Goal: Task Accomplishment & Management: Contribute content

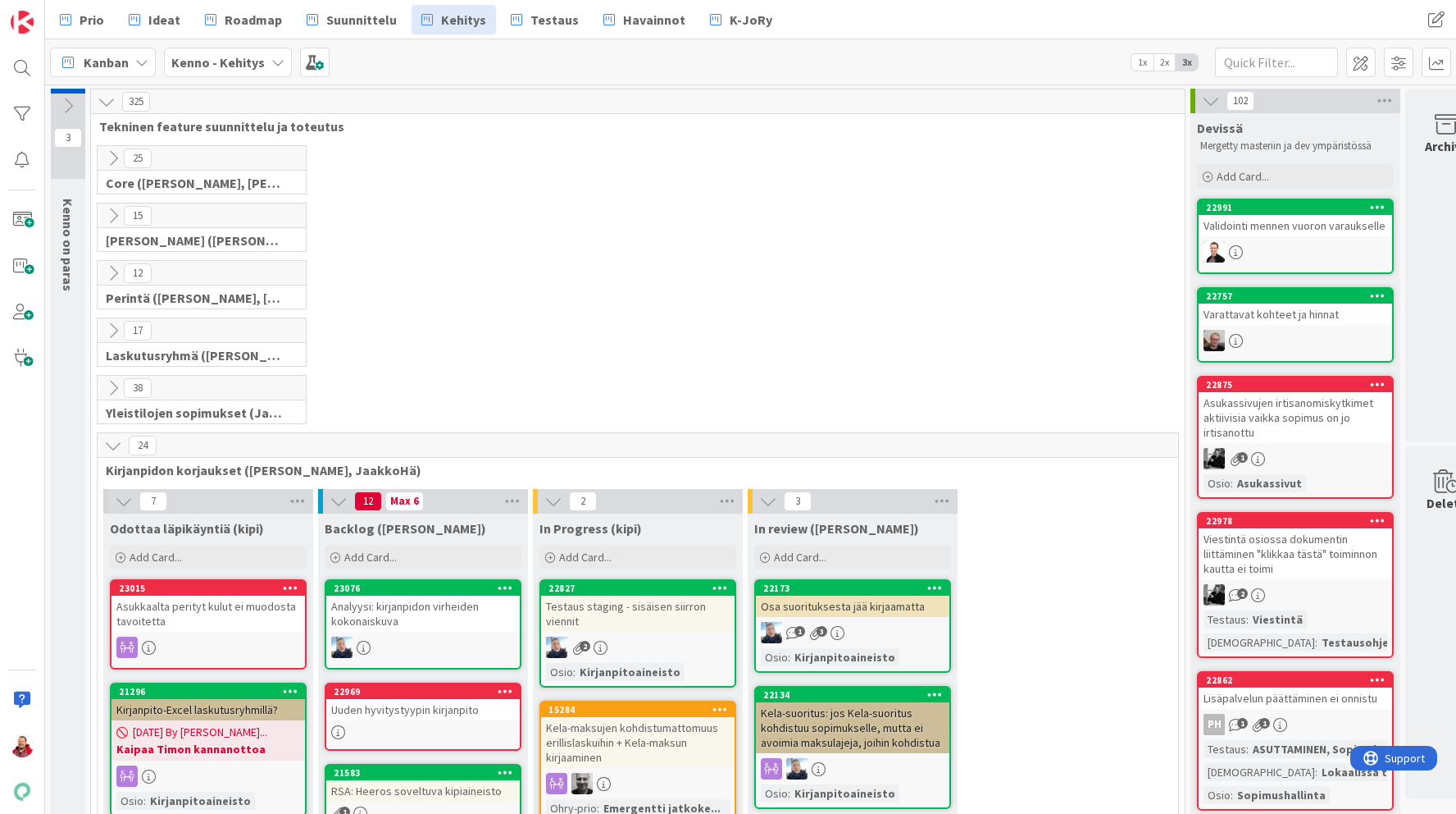
scroll to position [459, 0]
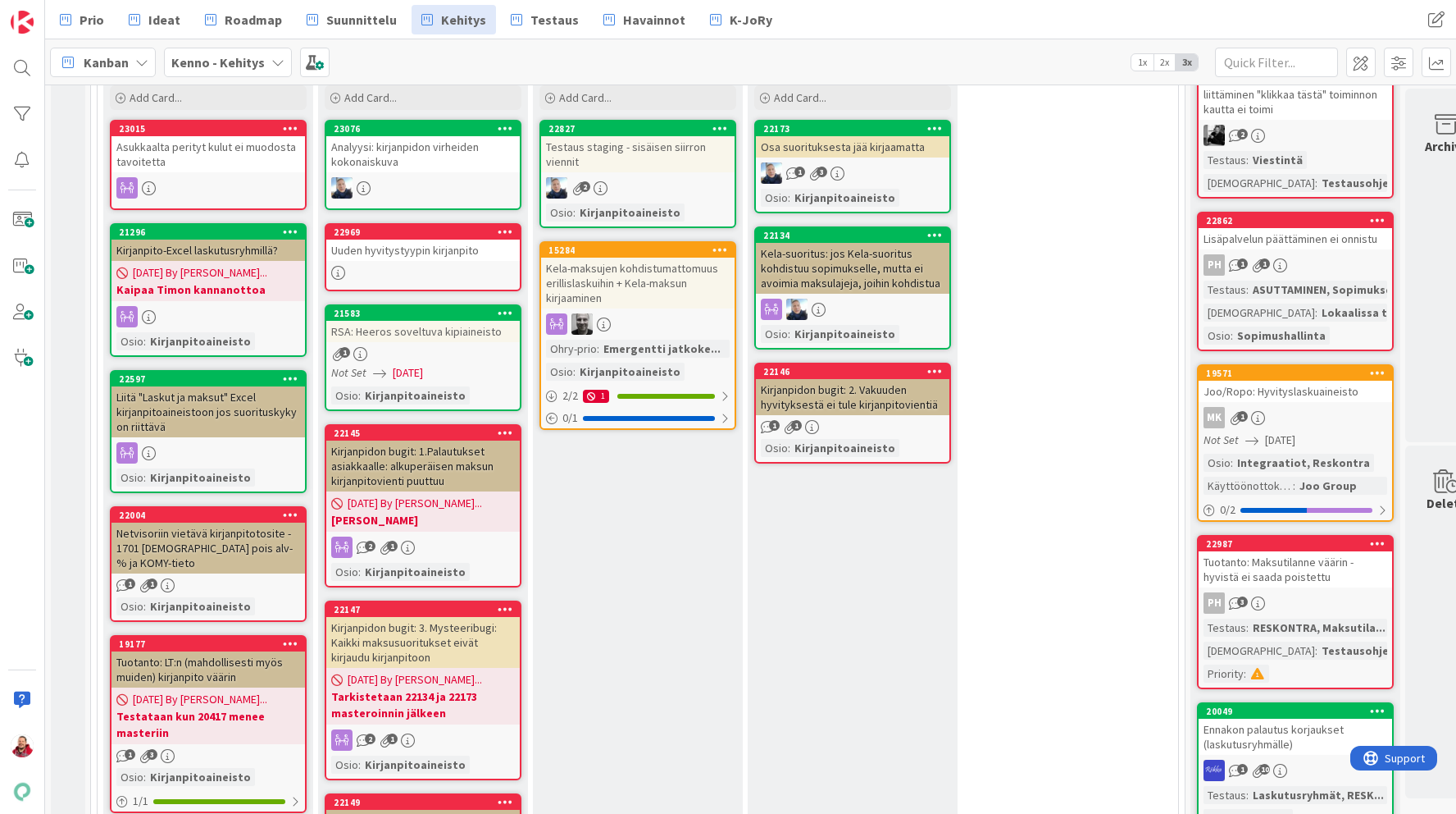
click at [433, 249] on div "Uuden hyvitystyypin kirjanpito" at bounding box center [422, 249] width 193 height 21
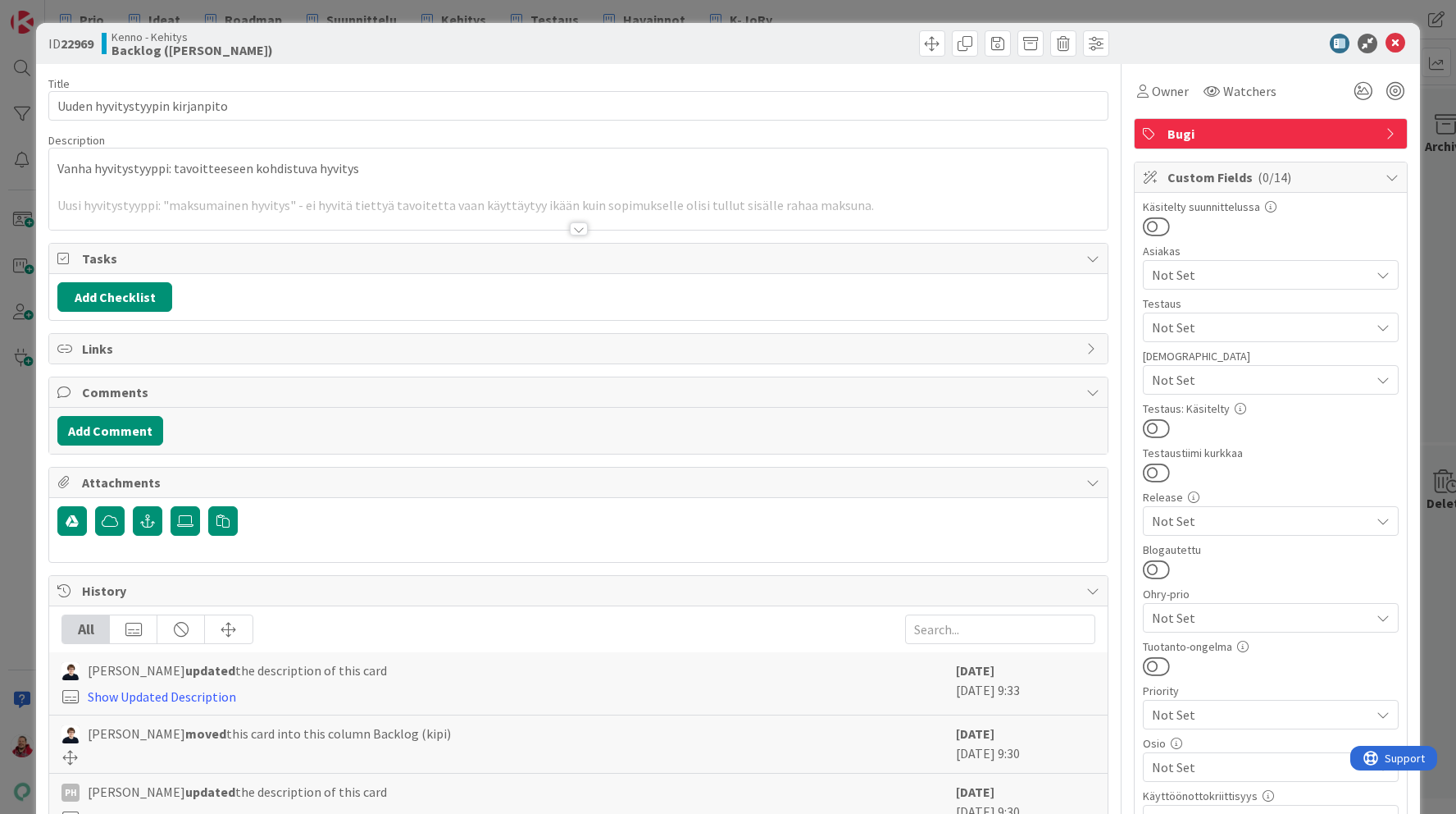
click at [579, 230] on div at bounding box center [578, 228] width 18 height 13
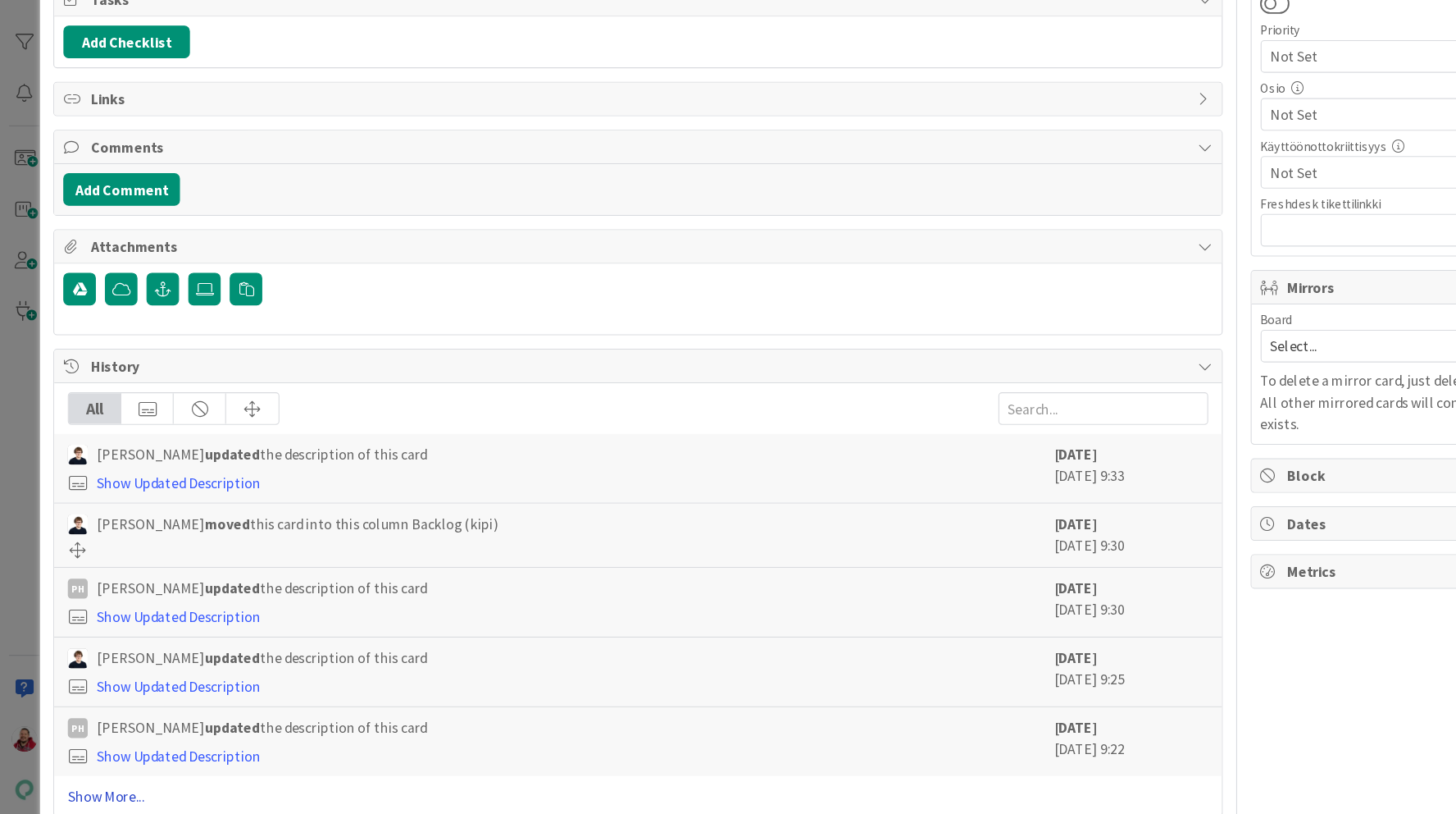
click at [106, 788] on link "Show More..." at bounding box center [578, 797] width 1033 height 20
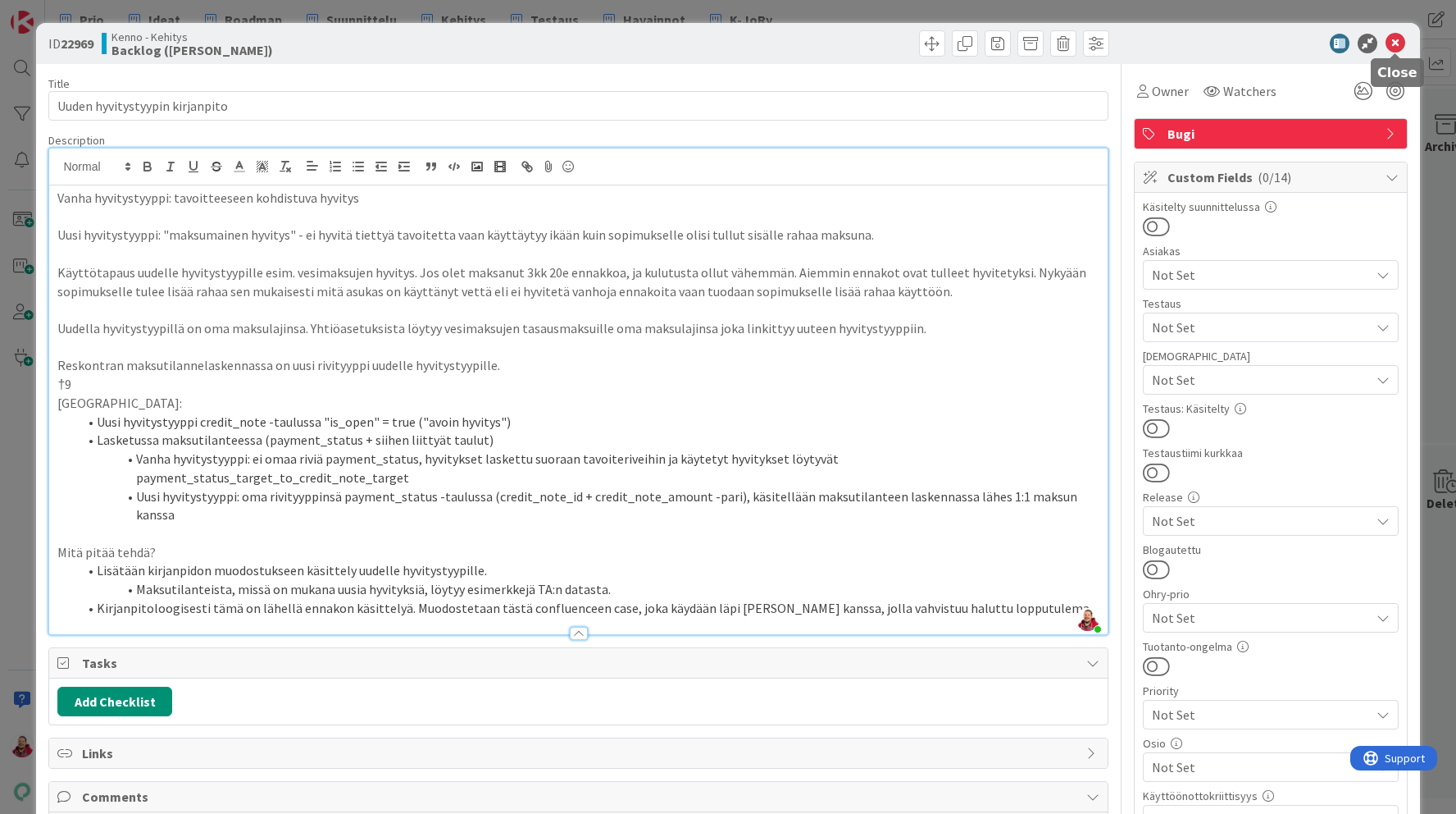
click at [1396, 41] on icon at bounding box center [1395, 43] width 20 height 20
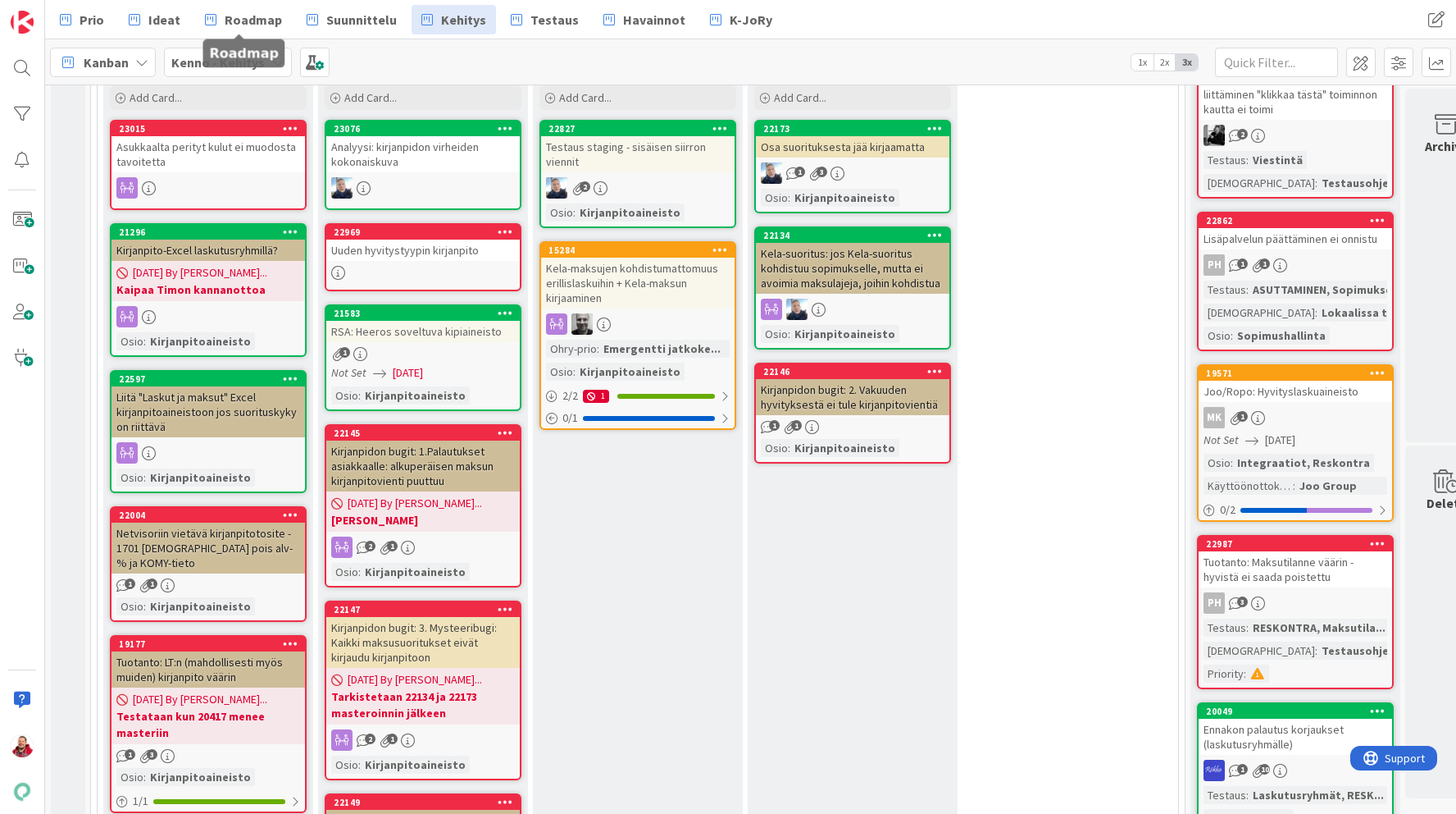
click at [231, 53] on span "Kenno - Kehitys" at bounding box center [218, 62] width 94 height 20
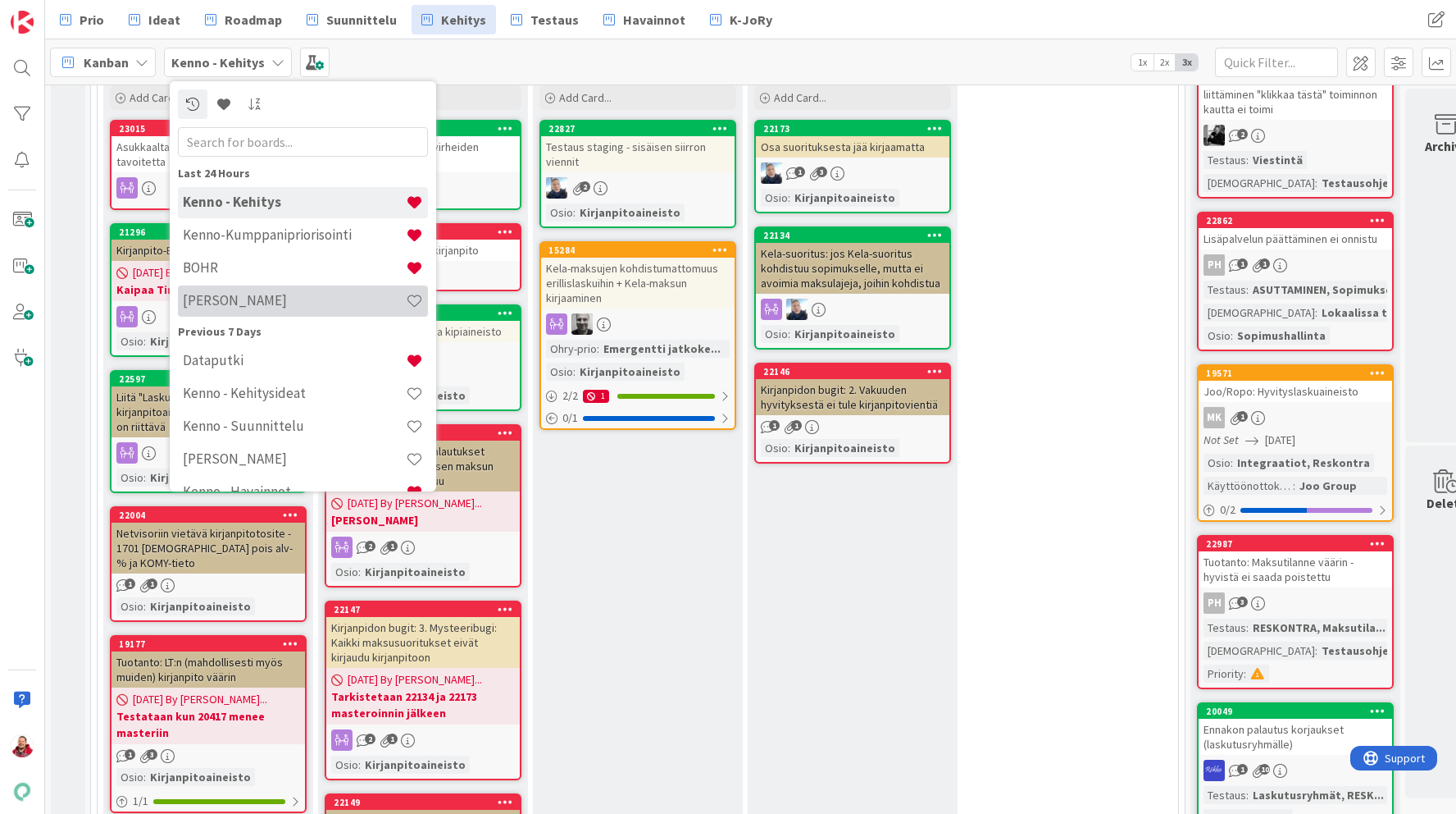
click at [283, 286] on div "[PERSON_NAME]" at bounding box center [303, 301] width 250 height 32
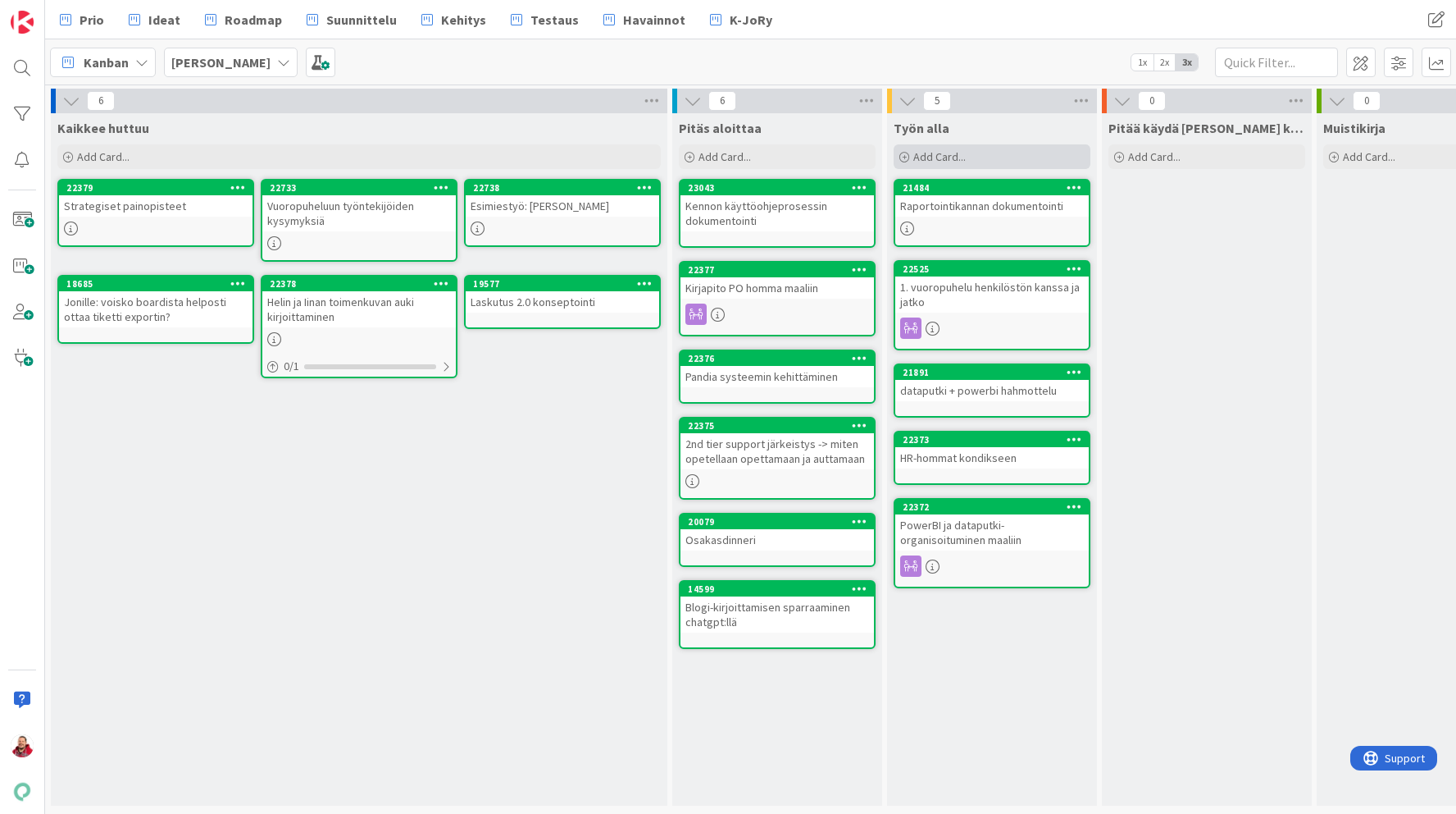
click at [937, 152] on span "Add Card..." at bounding box center [939, 156] width 53 height 14
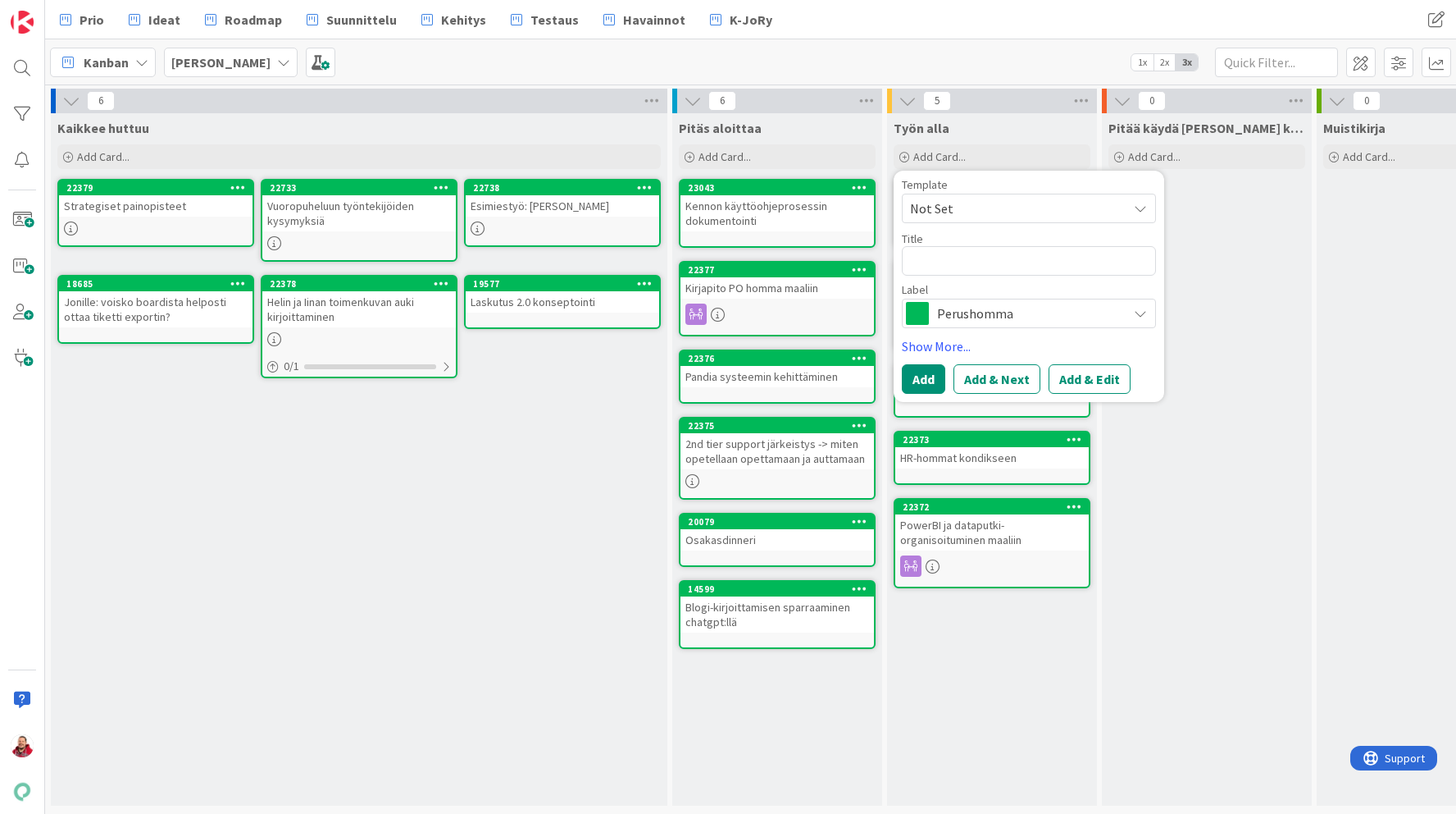
type textarea "x"
type textarea "C"
type textarea "x"
type textarea "CS"
type textarea "x"
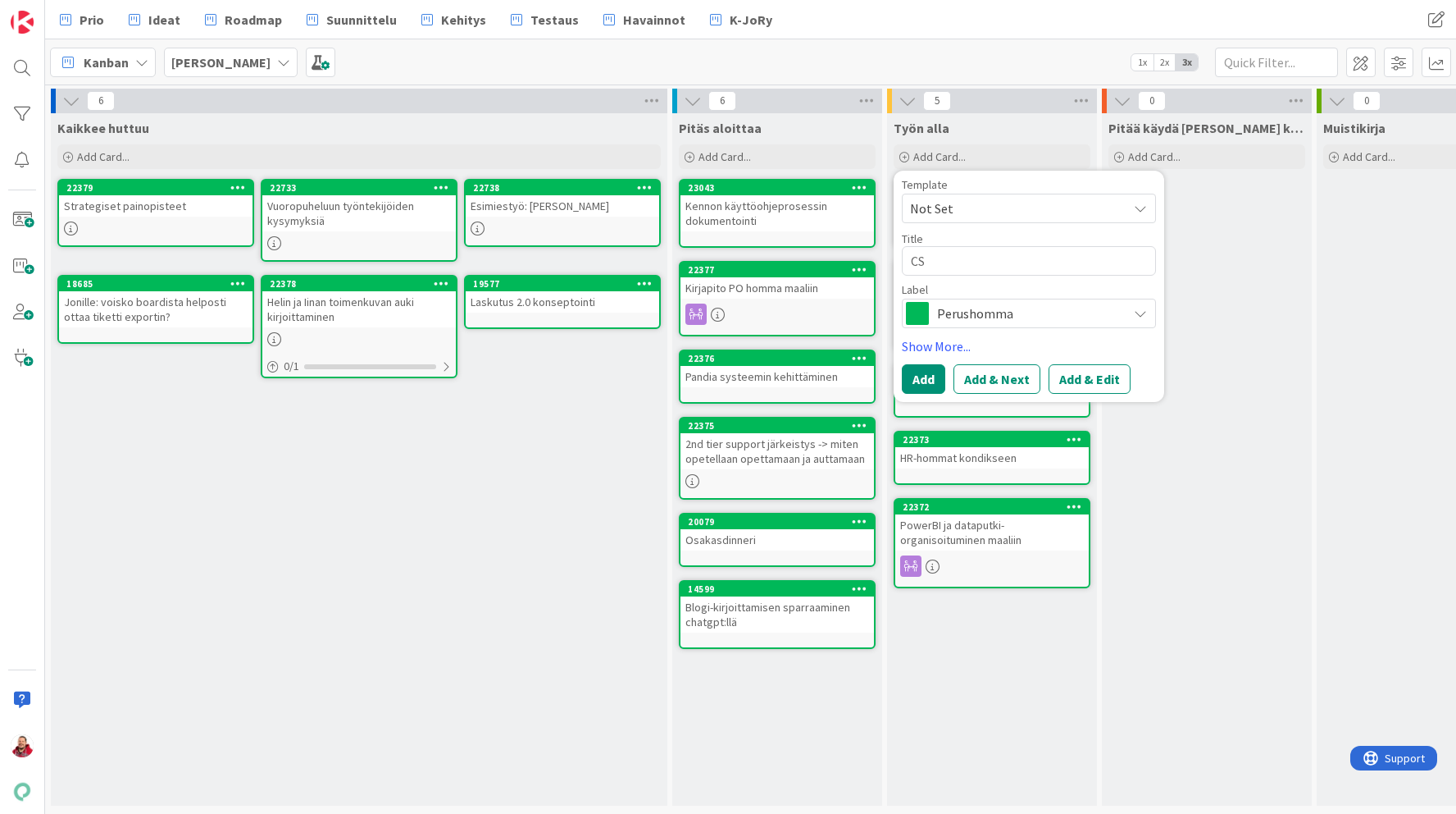
type textarea "CS-"
type textarea "x"
type textarea "CS-t"
type textarea "x"
type textarea "CS-ti"
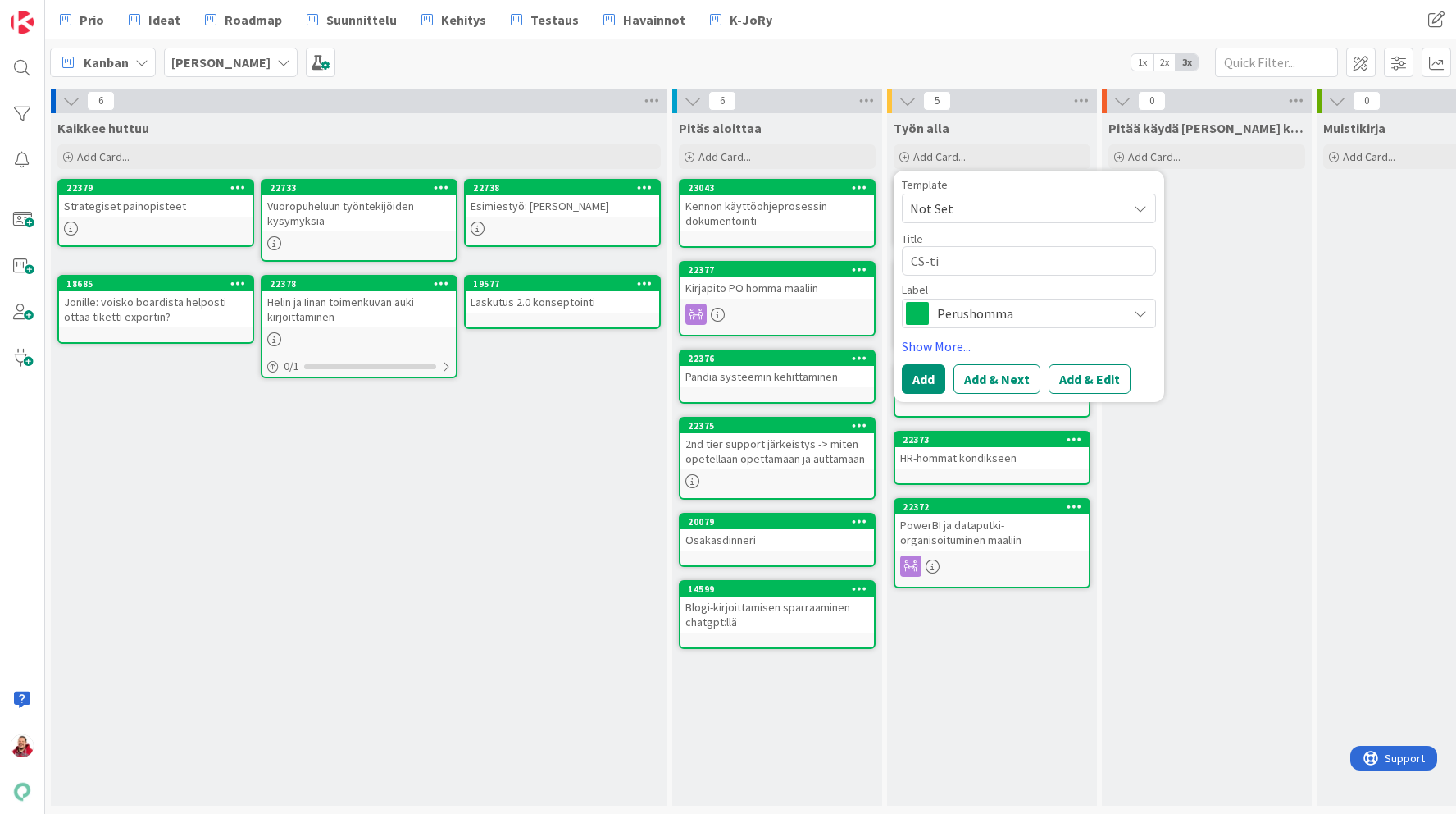
type textarea "x"
type textarea "CS-tii"
type textarea "x"
type textarea "CS-tiim"
type textarea "x"
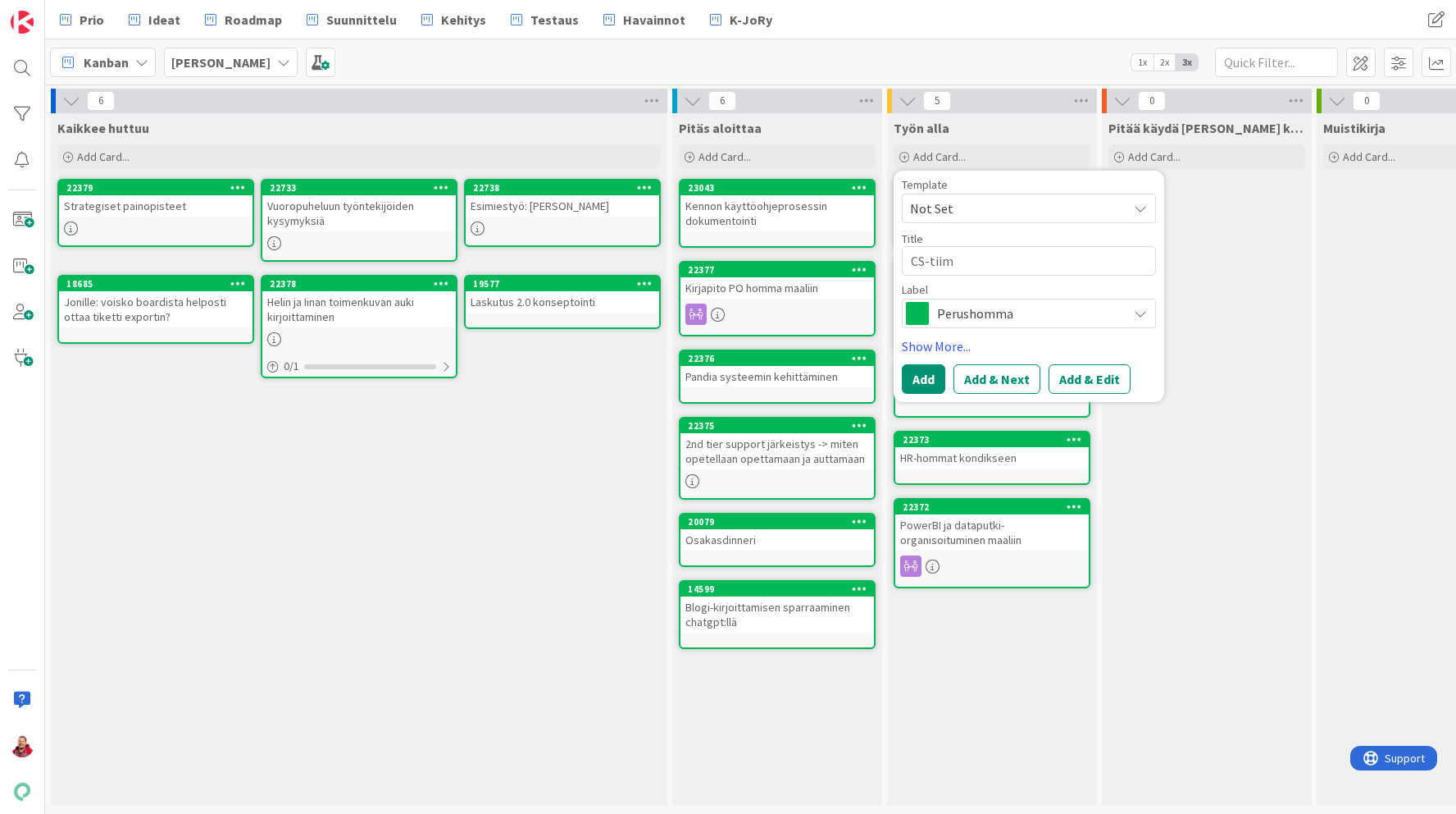
type textarea "CS-tiimi"
type textarea "x"
type textarea "CS-tiimi w"
type textarea "x"
type textarea "CS-tiimi wo"
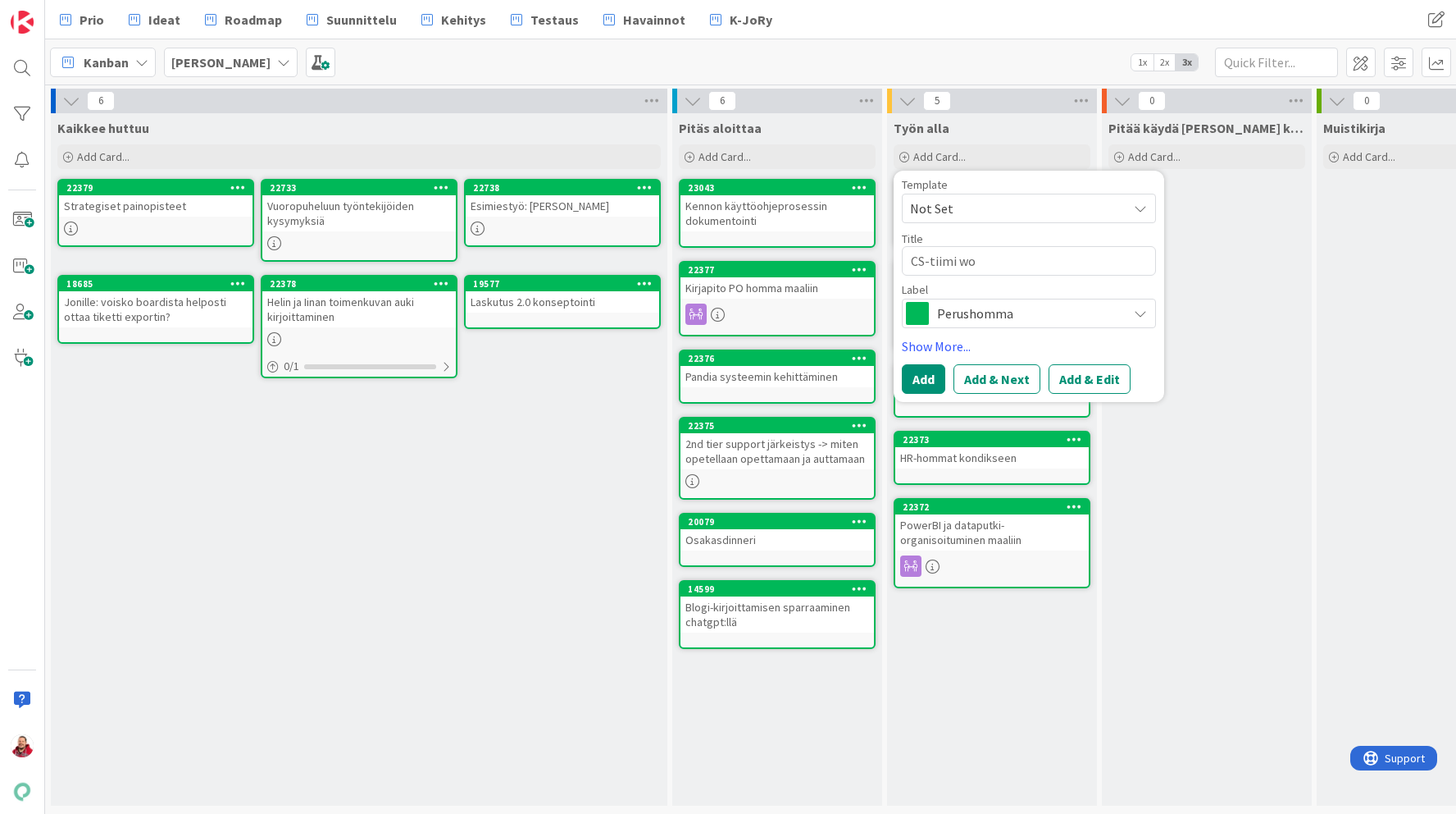
type textarea "x"
type textarea "CS-tiimi wor"
type textarea "x"
type textarea "CS-tiimi work"
type textarea "x"
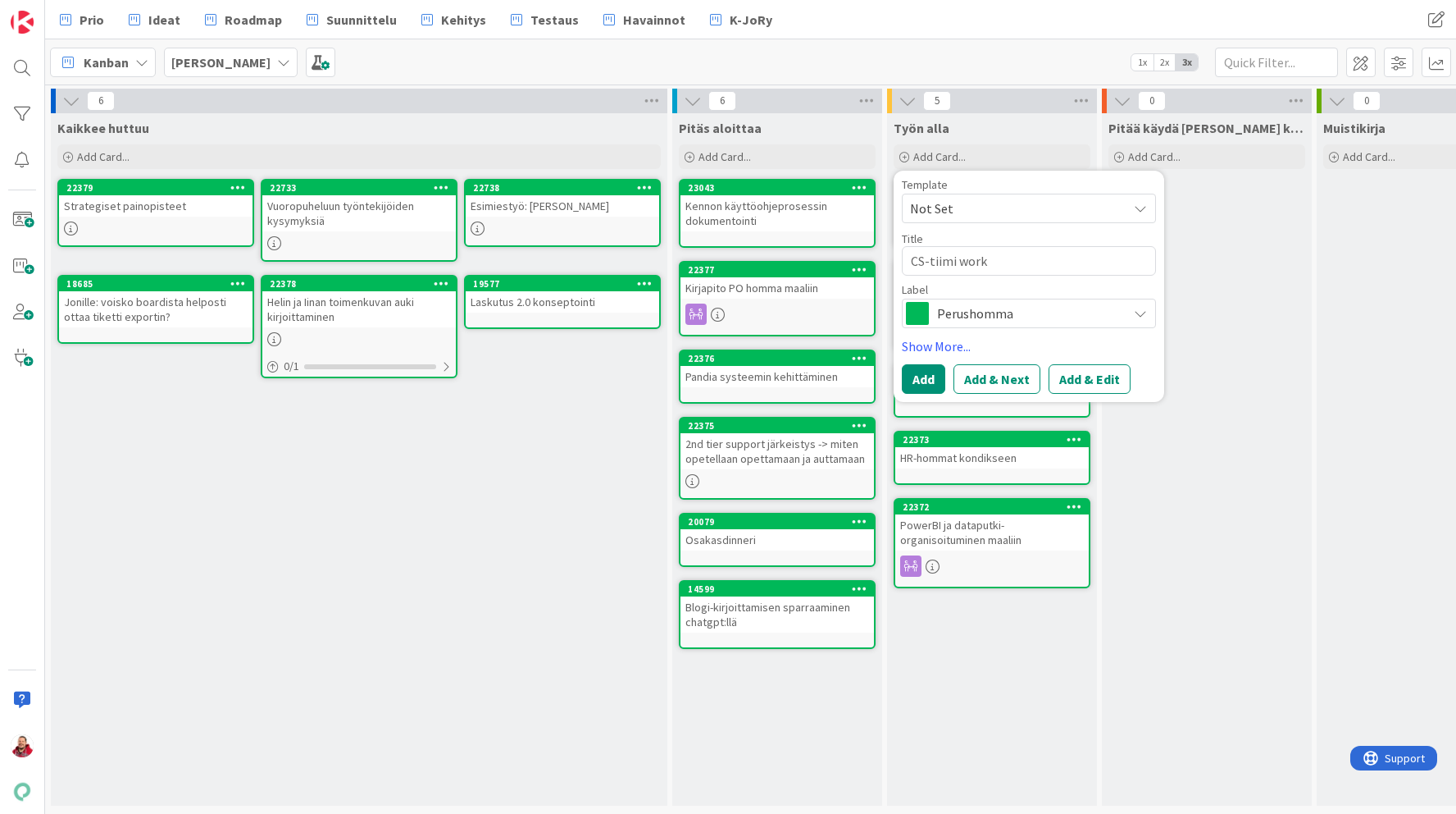
type textarea "CS-tiimi works"
type textarea "x"
type textarea "CS-tiimi worksh"
type textarea "x"
type textarea "CS-tiimi worksho"
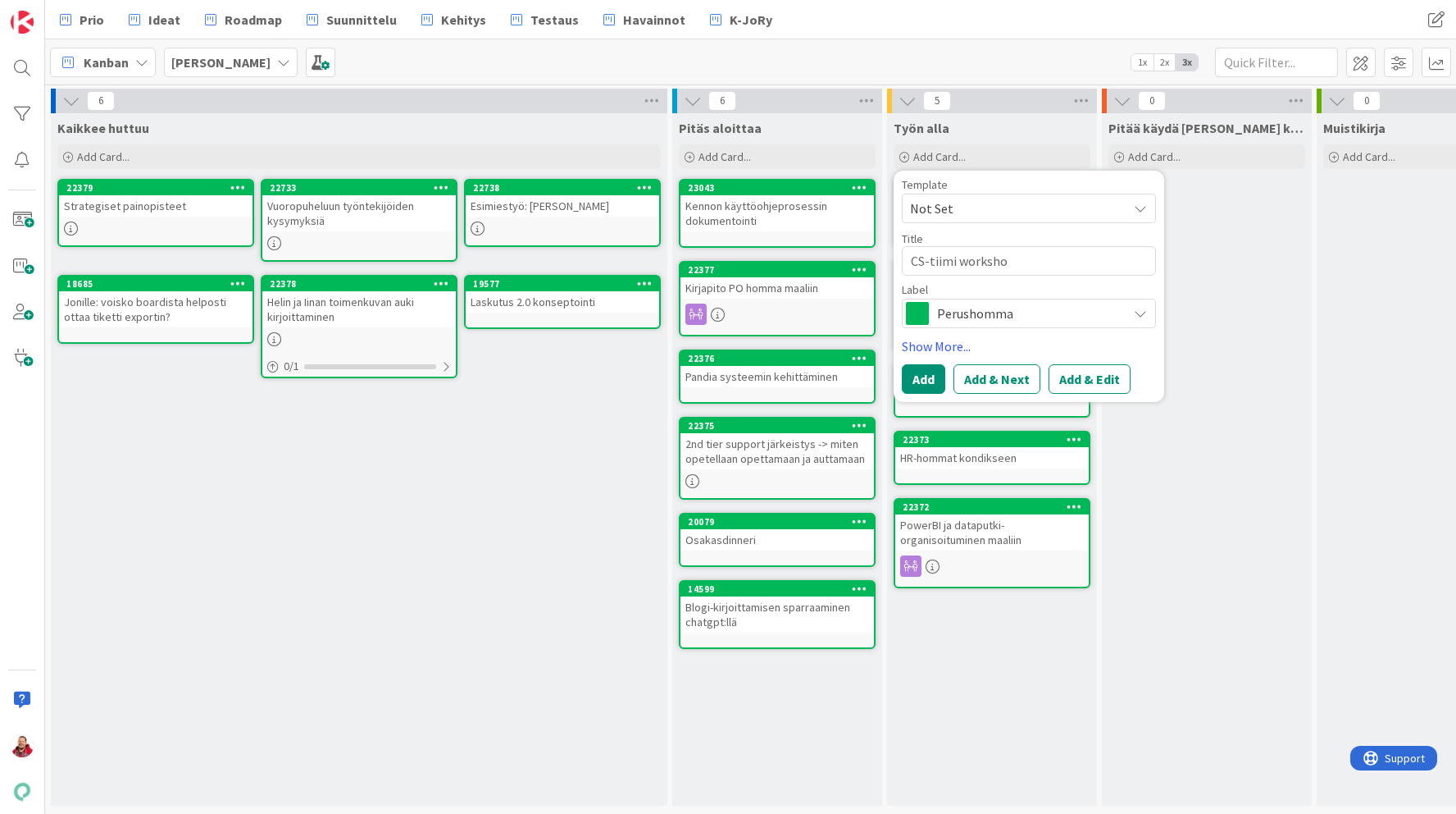
type textarea "x"
type textarea "CS-tiimi worksh"
type textarea "x"
type textarea "CS-tiimi worksho"
type textarea "x"
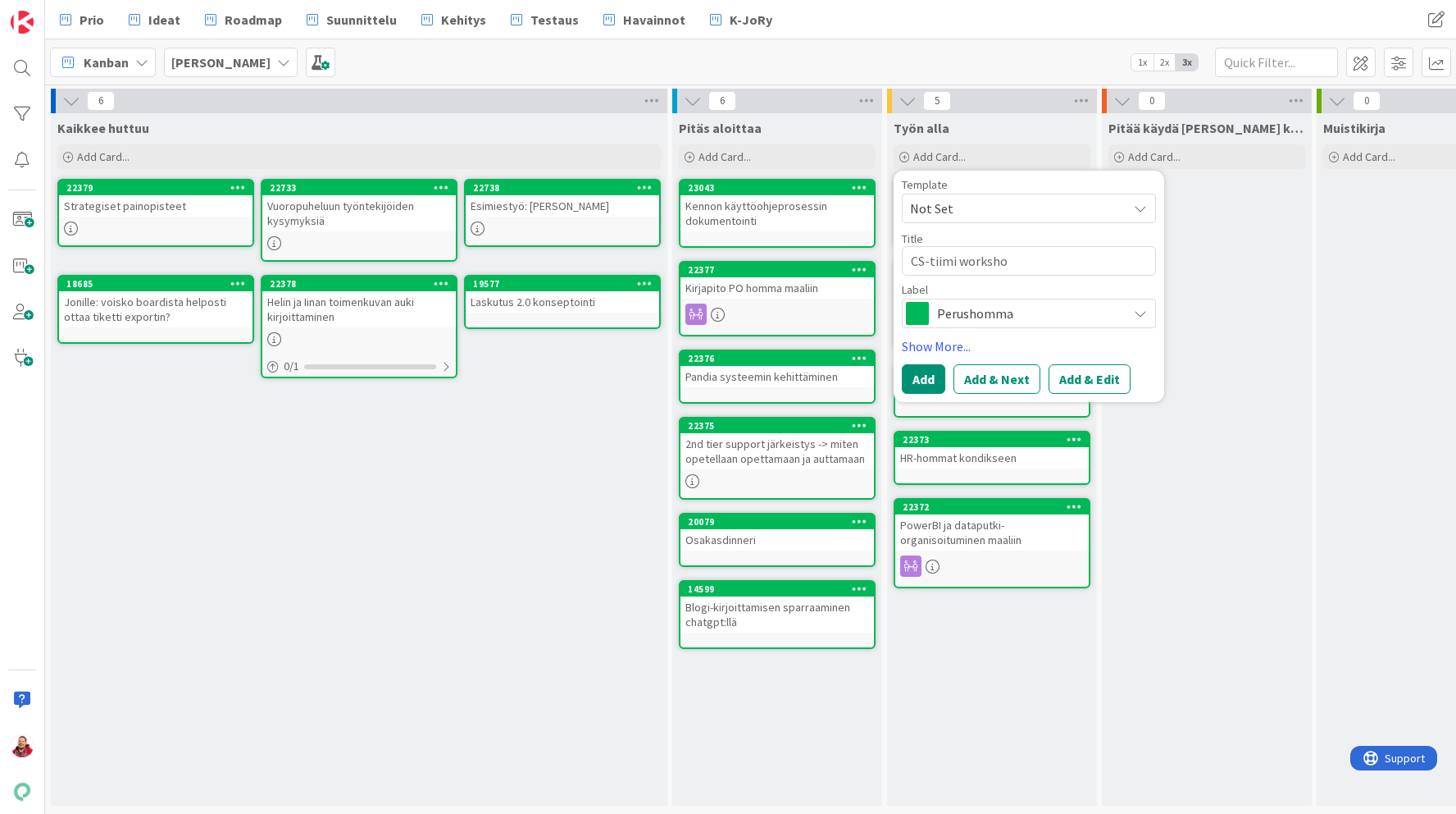
type textarea "CS-tiimi worksh"
type textarea "x"
type textarea "CS-tiimi worksho"
type textarea "x"
type textarea "CS-tiimi workshop"
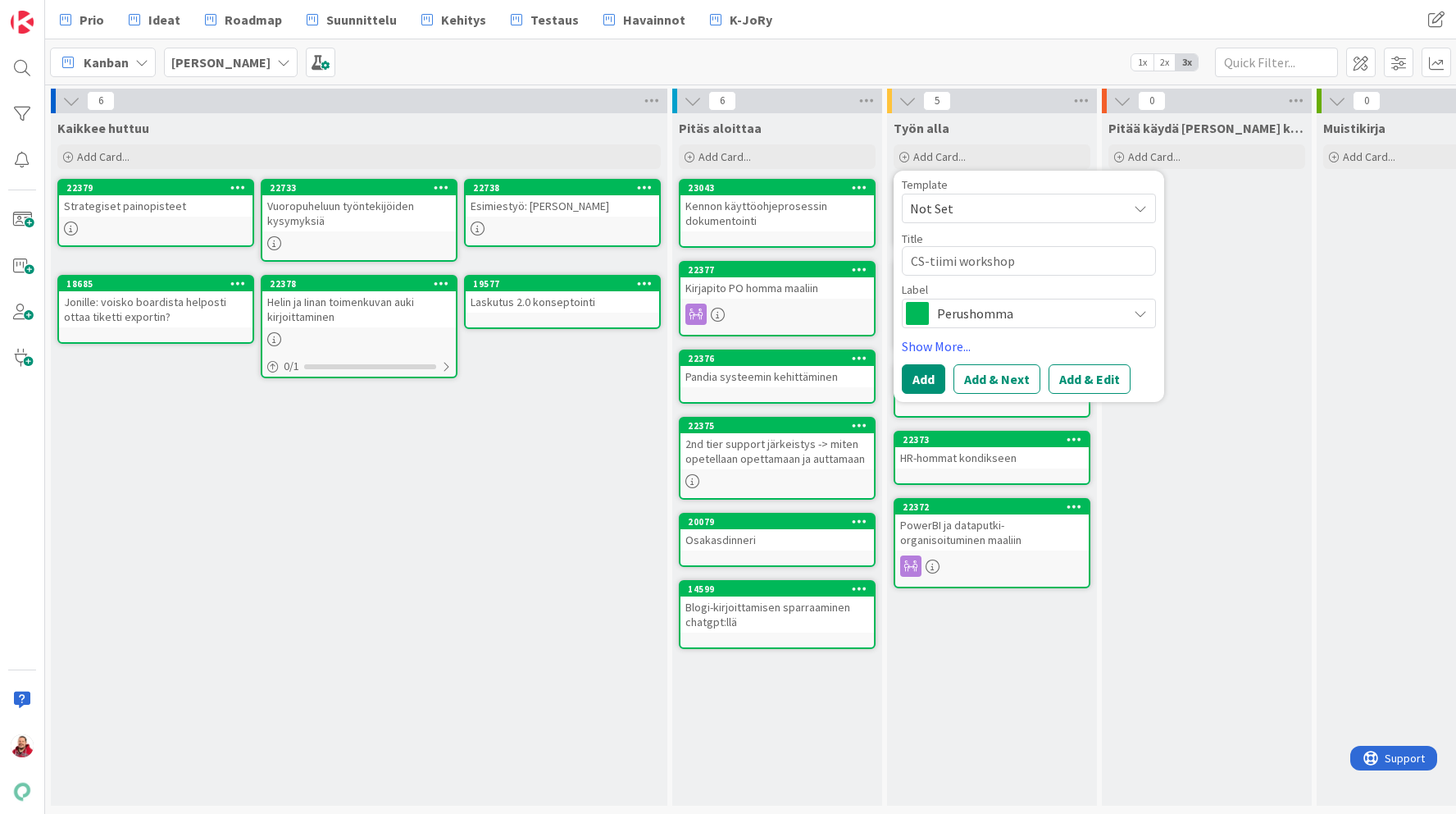
type textarea "x"
type textarea "CS-tiimi workshop"
type textarea "x"
type textarea "CS-tiimi workshop a"
type textarea "x"
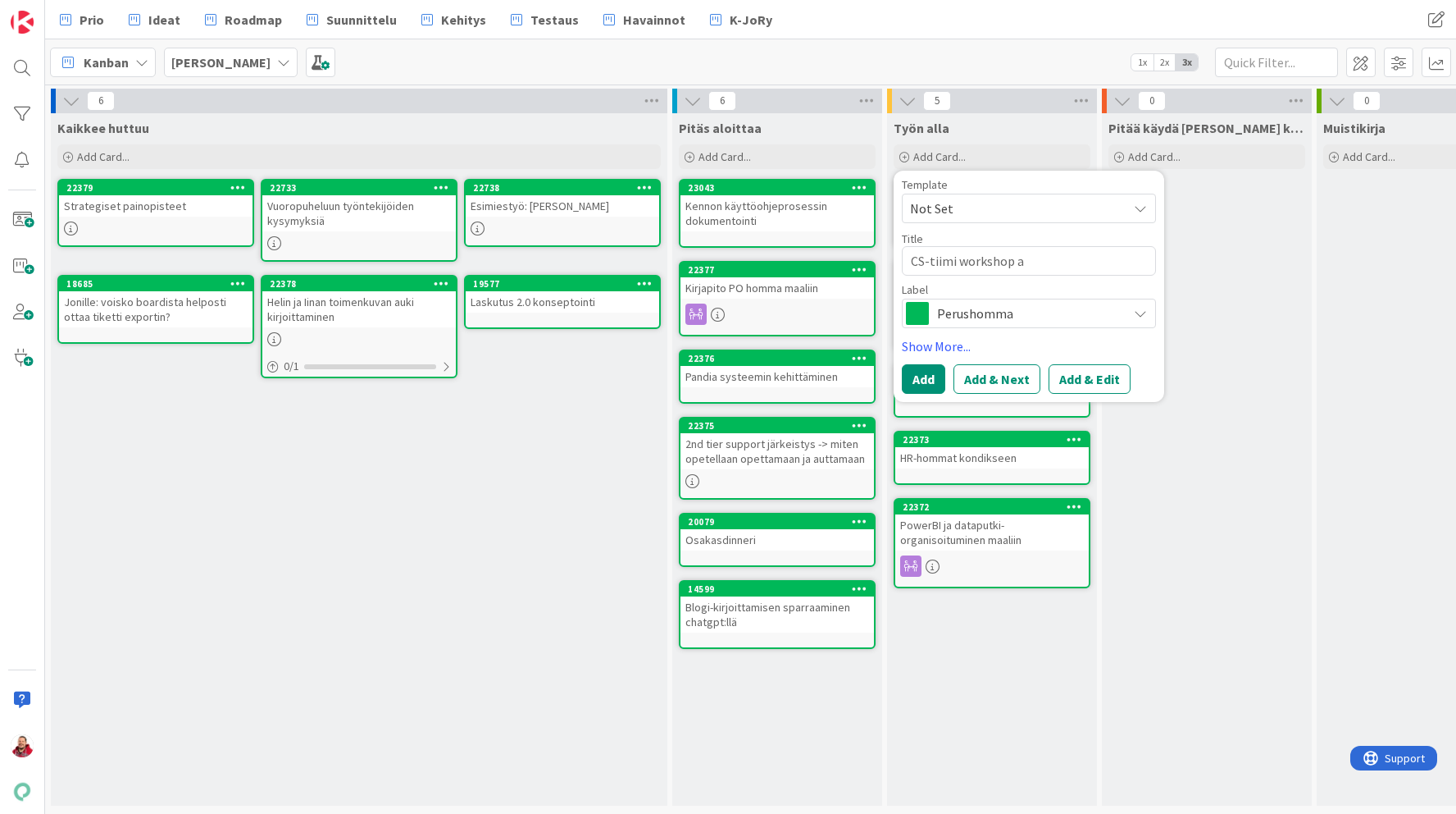
type textarea "CS-tiimi workshop aj"
type textarea "x"
type textarea "CS-tiimi workshop aja"
type textarea "x"
type textarea "CS-tiimi workshop ajau"
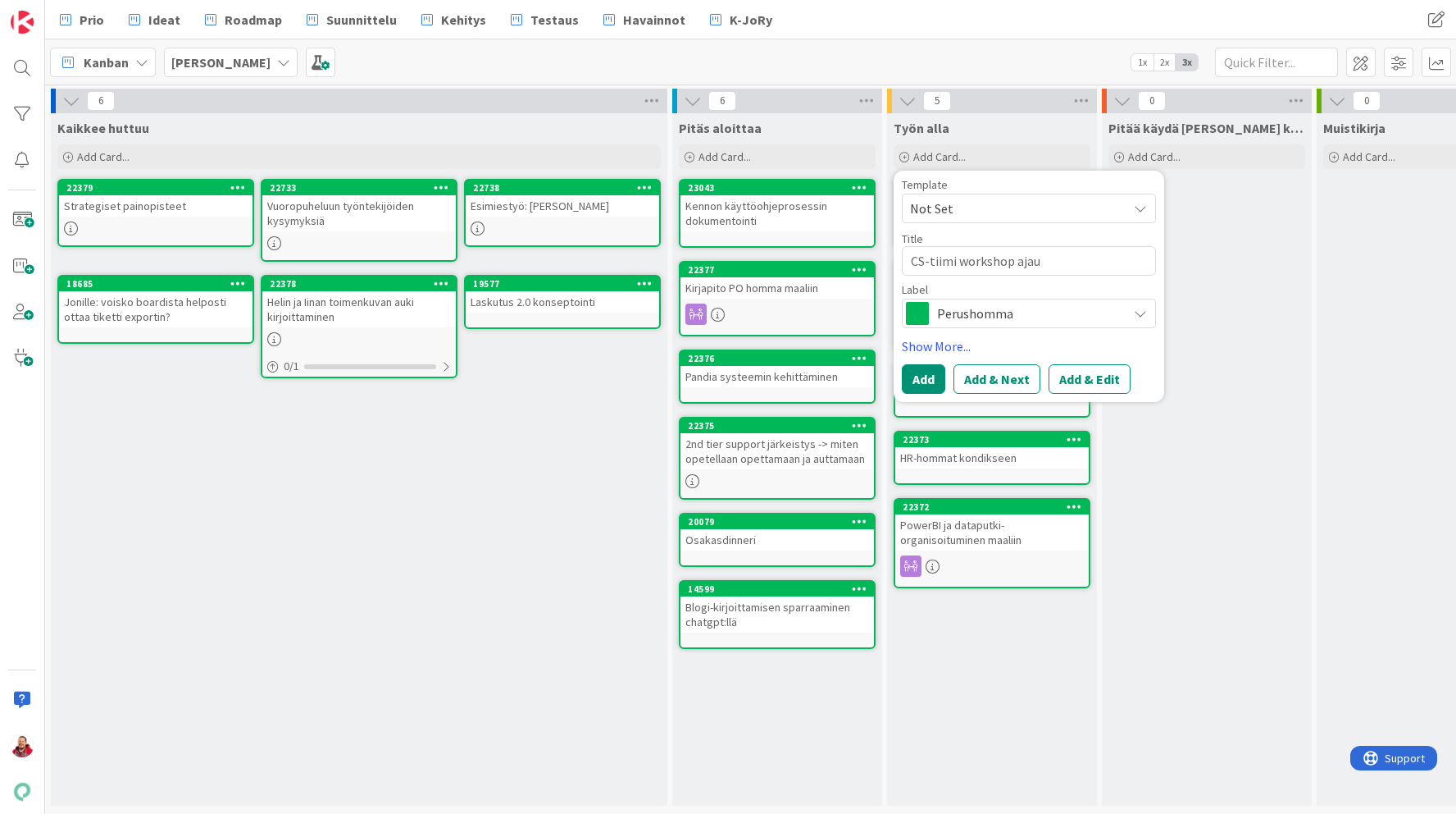
type textarea "x"
type textarea "CS-tiimi workshop ajaut"
type textarea "x"
type textarea "CS-tiimi workshop ajau"
type textarea "x"
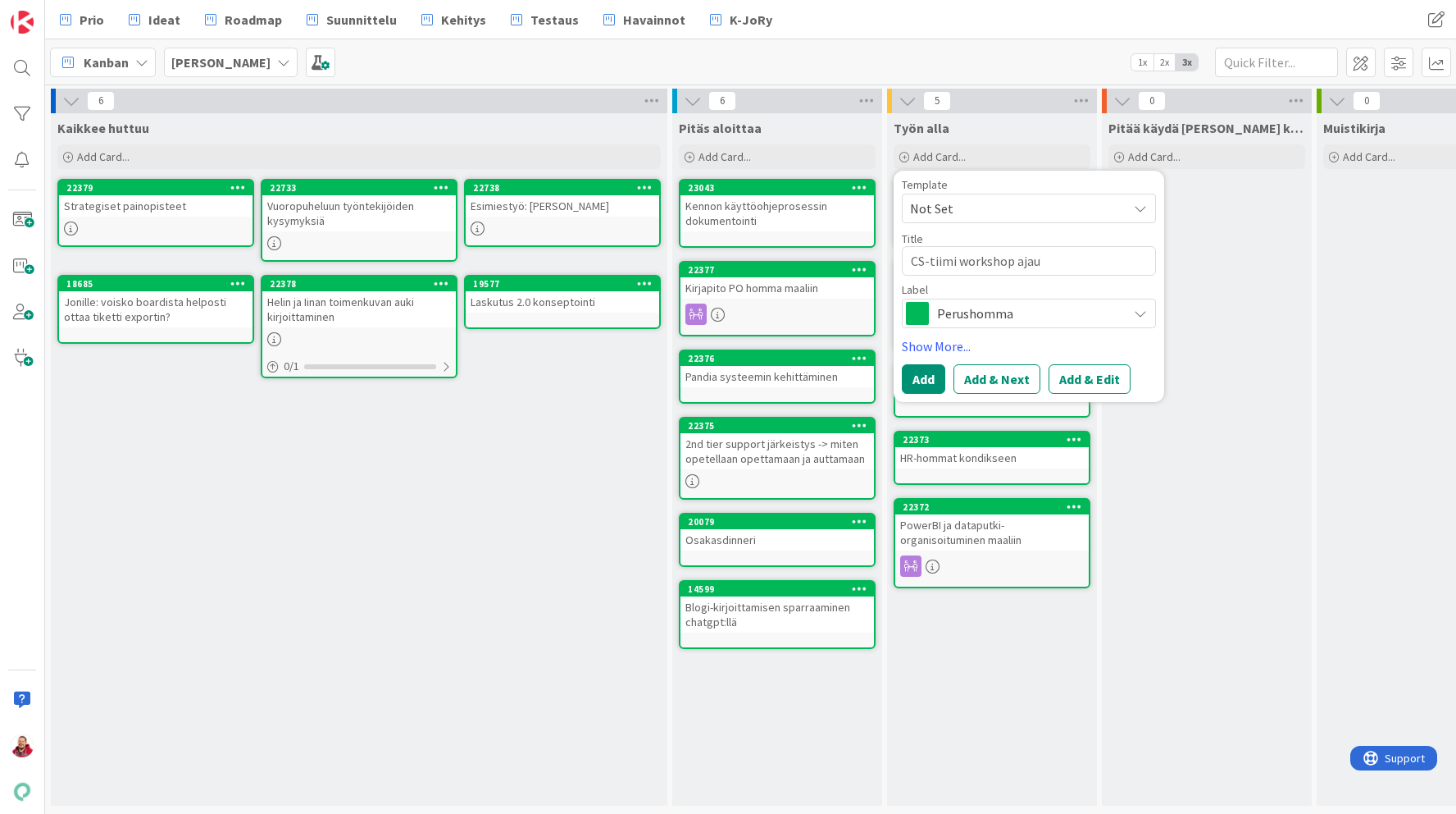
type textarea "CS-tiimi workshop aja"
type textarea "x"
type textarea "CS-tiimi workshop ajat"
type textarea "x"
type textarea "CS-tiimi workshop ajatu"
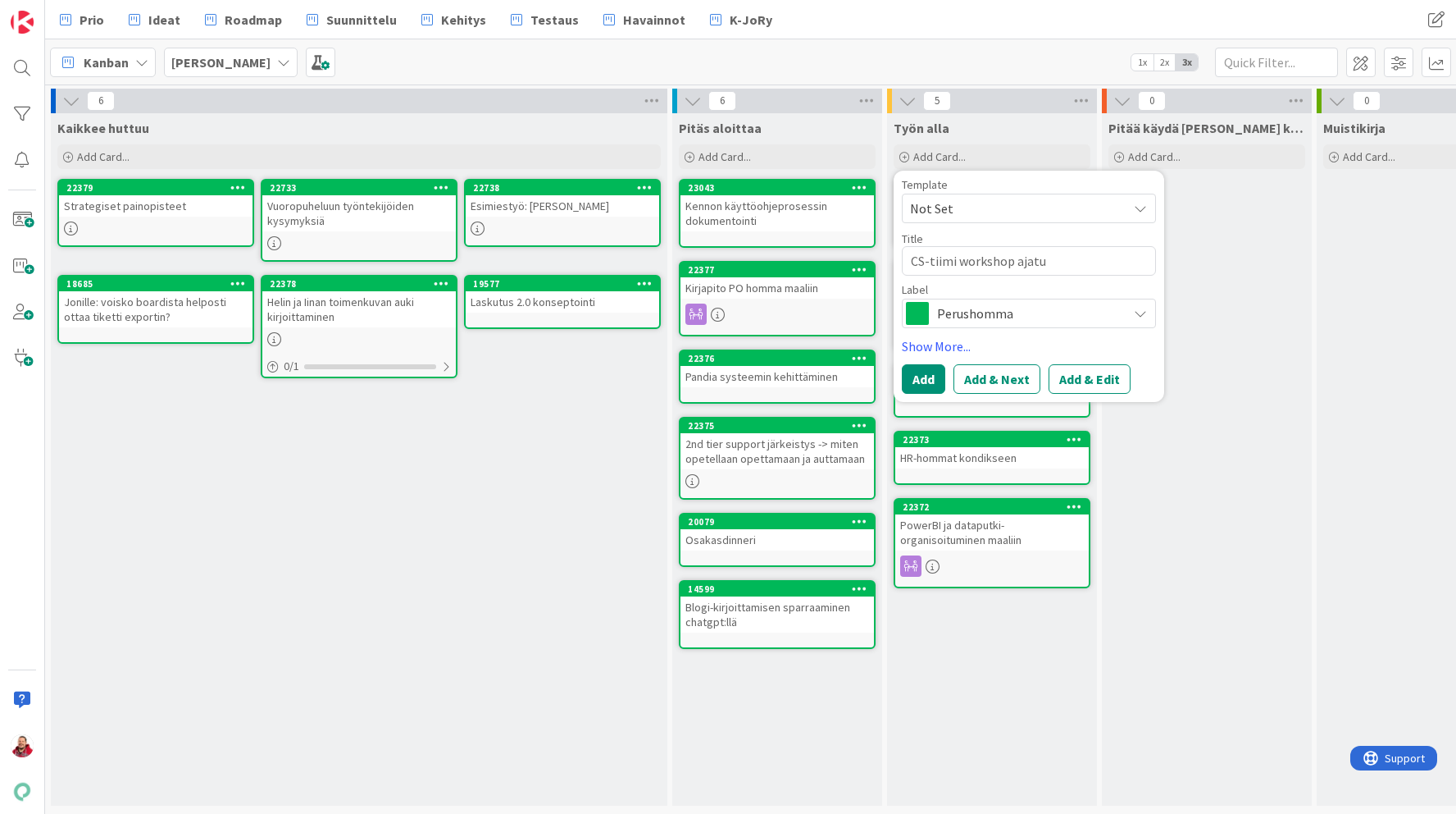
type textarea "x"
type textarea "CS-tiimi workshop ajatuk"
type textarea "x"
type textarea "CS-tiimi workshop ajatuks"
type textarea "x"
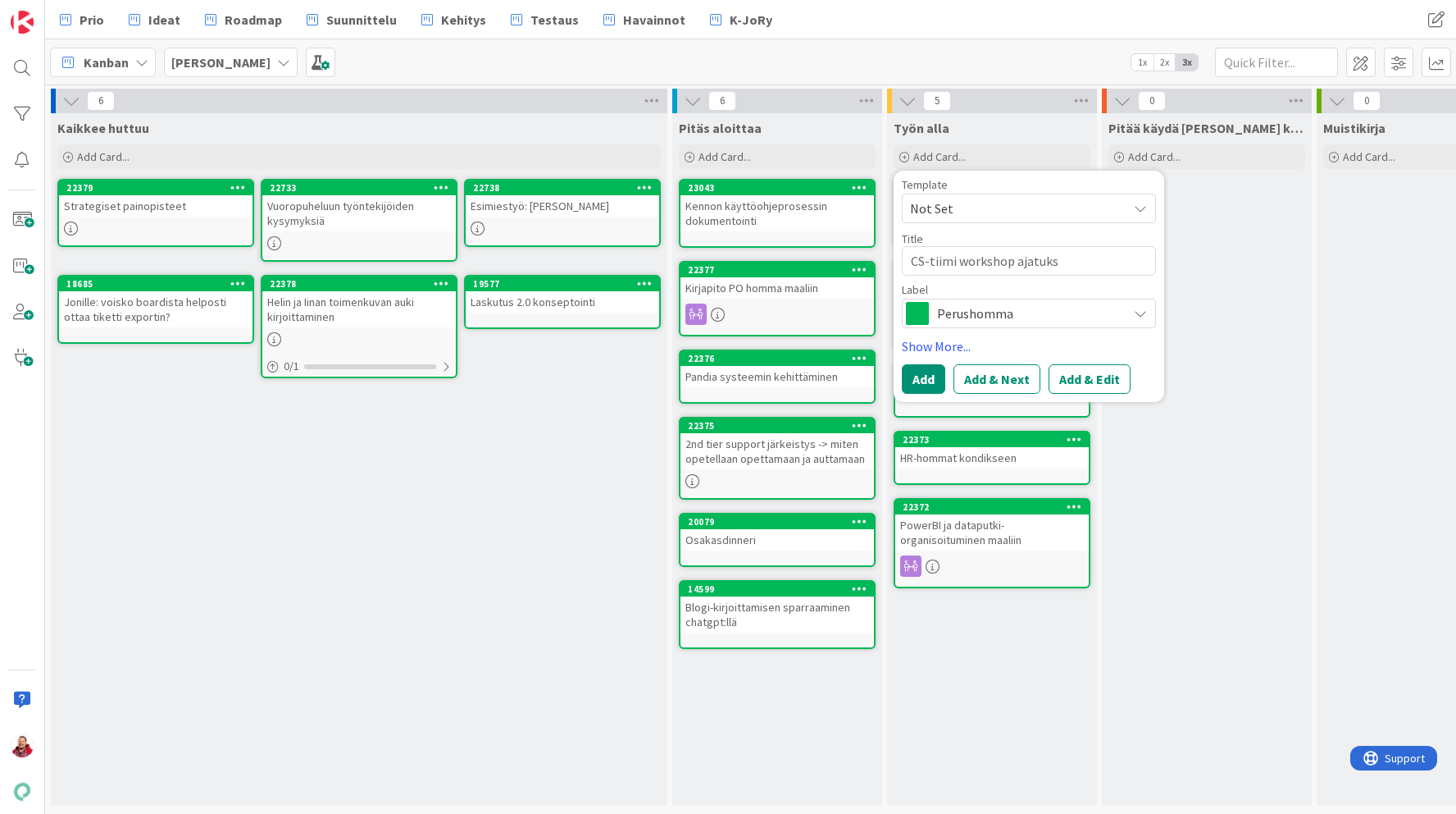
type textarea "CS-tiimi workshop ajatuksi"
type textarea "x"
type textarea "CS-tiimi workshop ajatuksia"
click at [1071, 375] on button "Add & Edit" at bounding box center [1089, 379] width 82 height 30
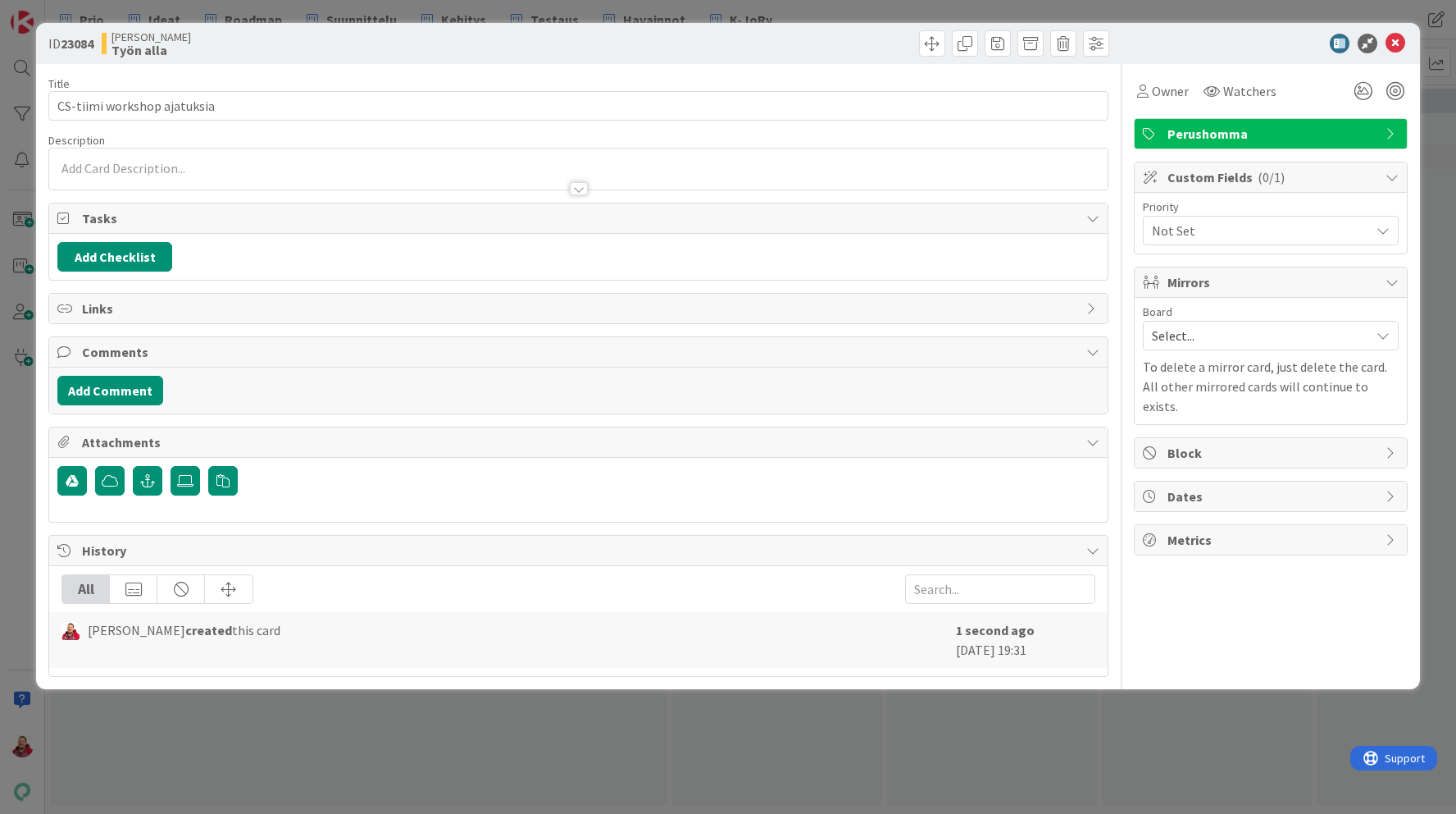
click at [431, 161] on div at bounding box center [578, 169] width 1058 height 41
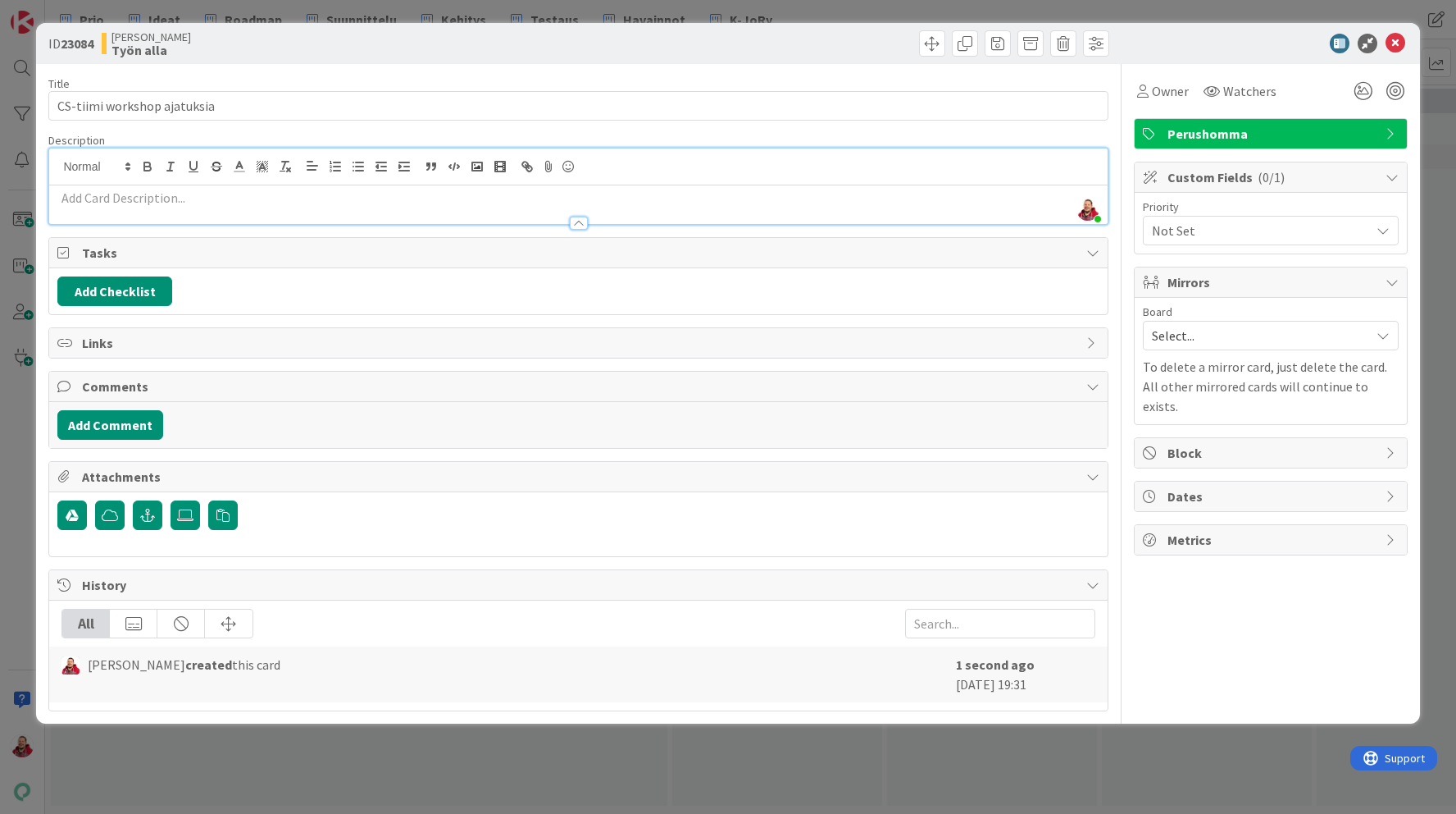
click at [404, 204] on p at bounding box center [577, 198] width 1041 height 19
